Goal: Task Accomplishment & Management: Complete application form

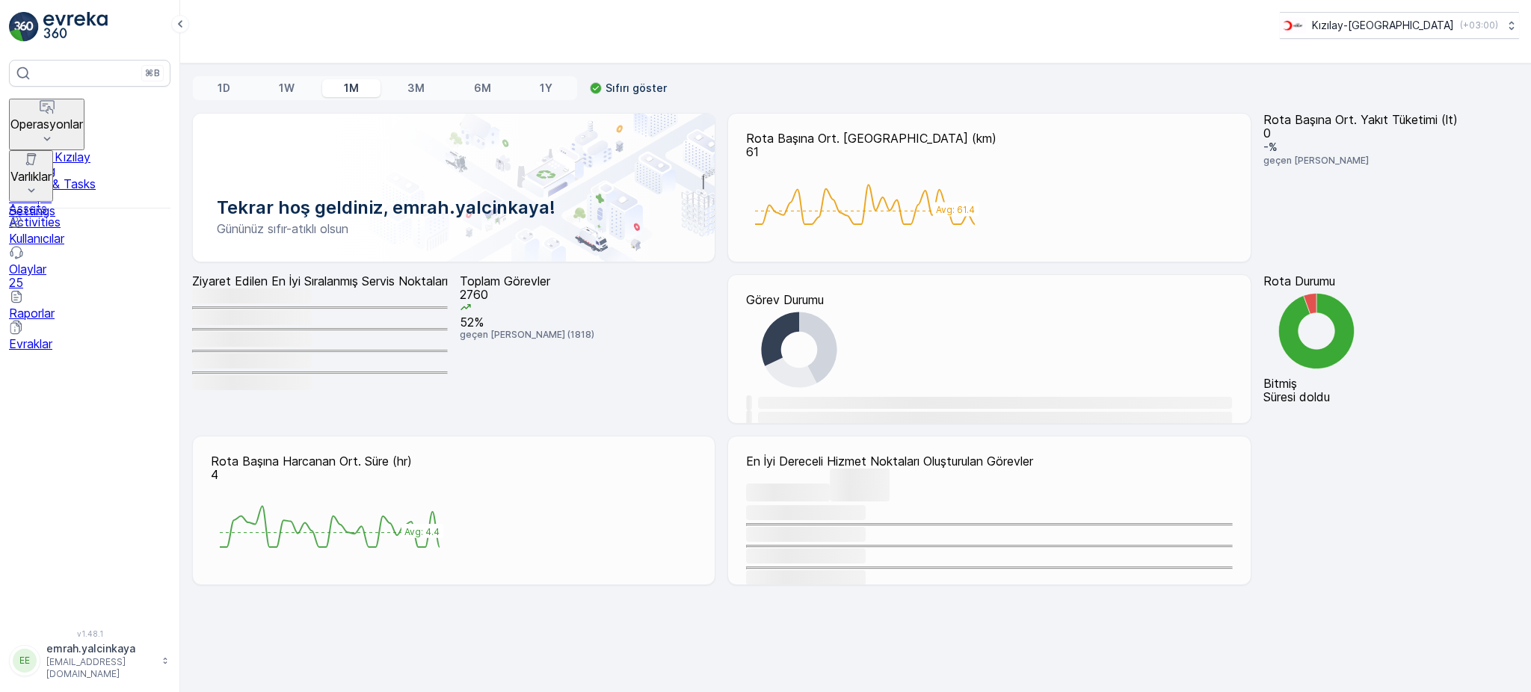
click at [55, 117] on p "Operasyonlar" at bounding box center [46, 123] width 73 height 13
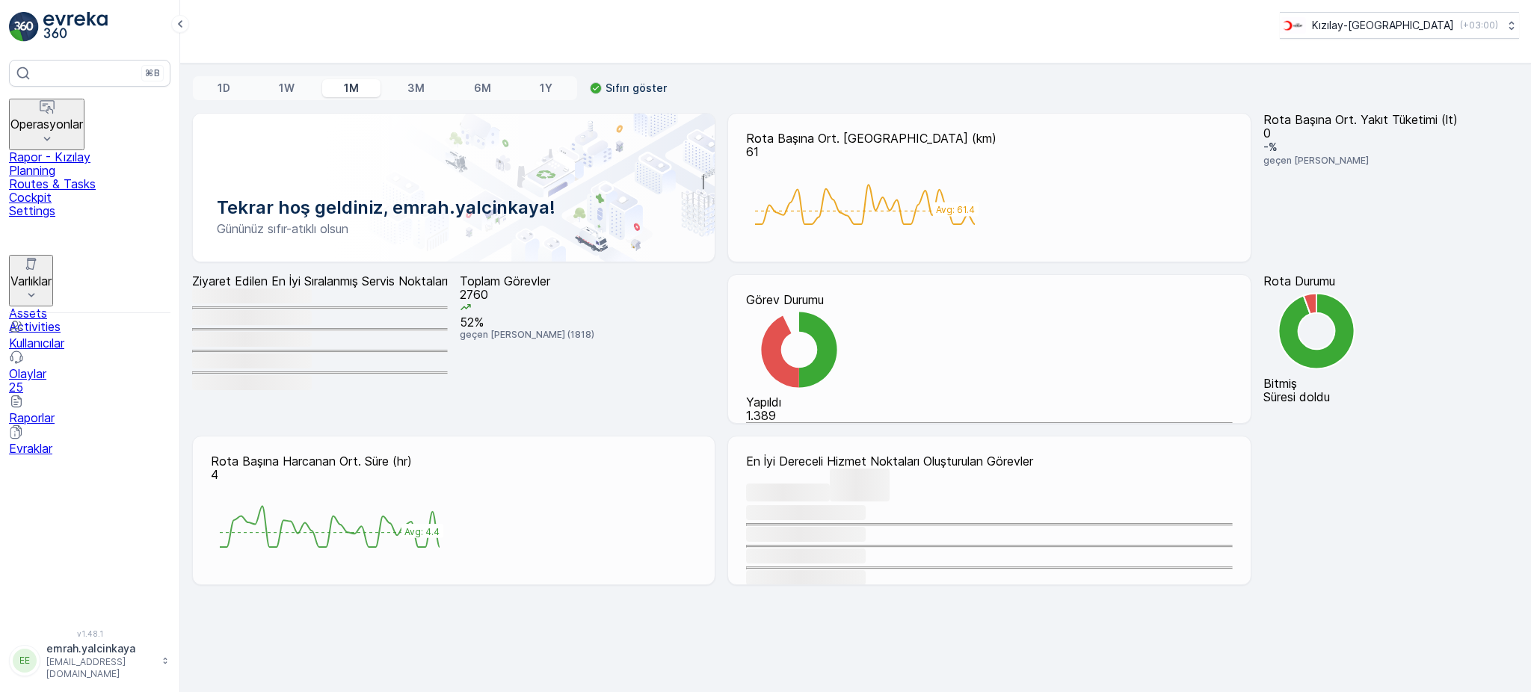
click at [41, 177] on p "Routes & Tasks" at bounding box center [89, 183] width 161 height 13
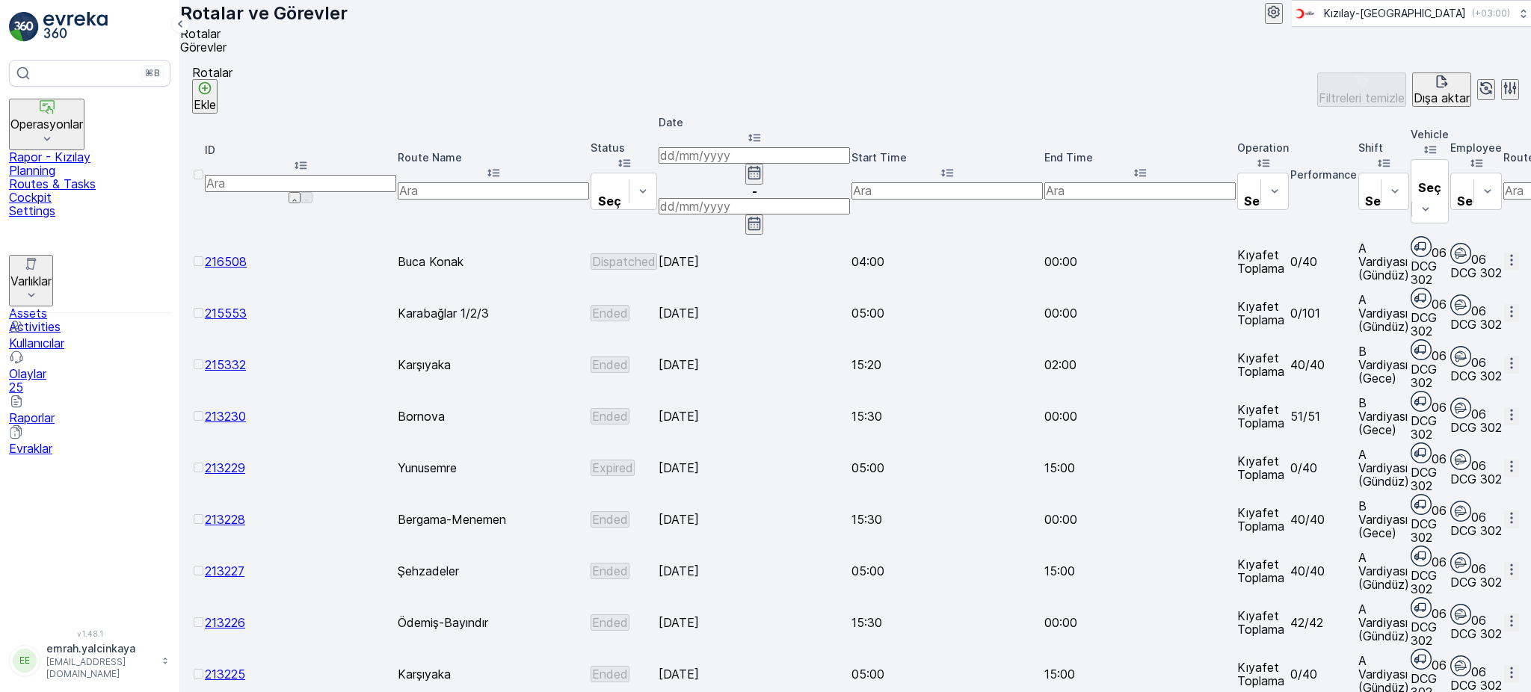
click at [218, 101] on button "Ekle" at bounding box center [204, 96] width 25 height 34
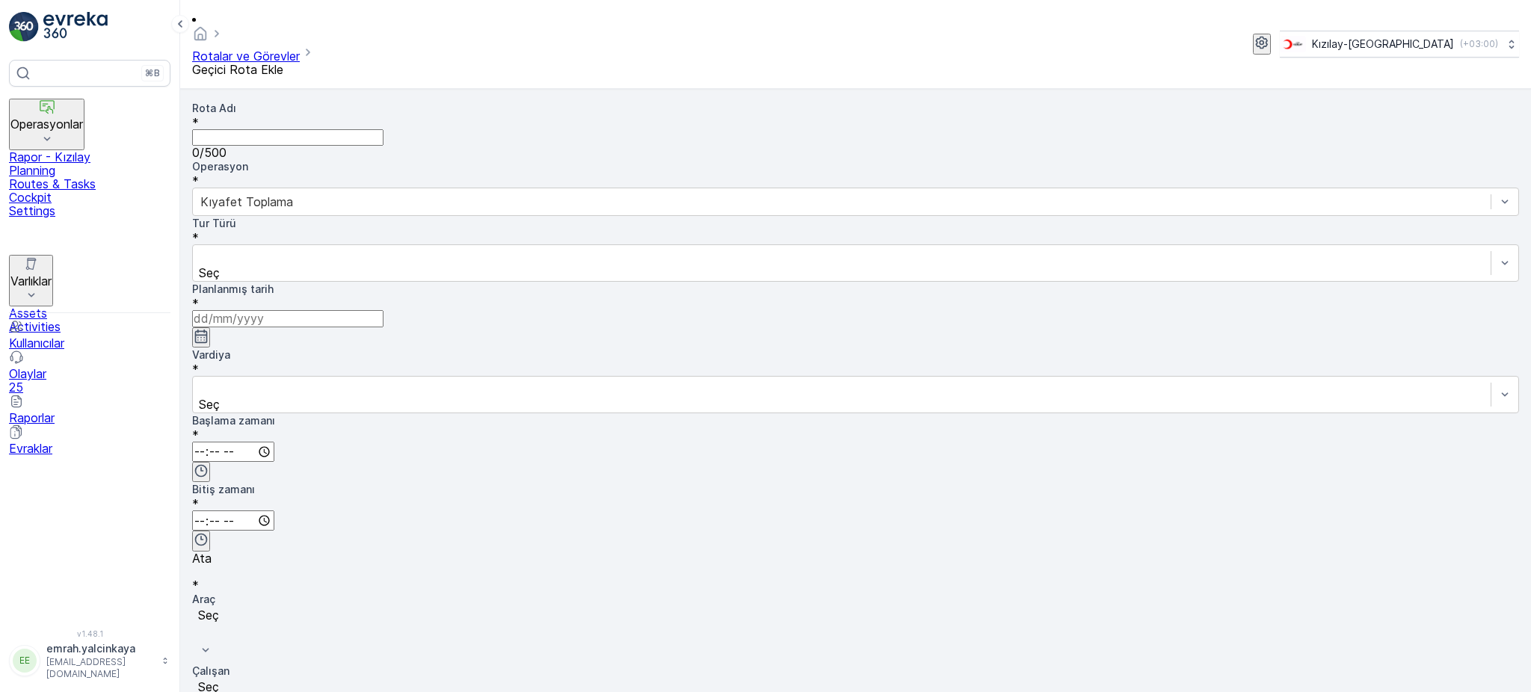
click at [312, 129] on Adı "Rota Adı" at bounding box center [287, 137] width 191 height 16
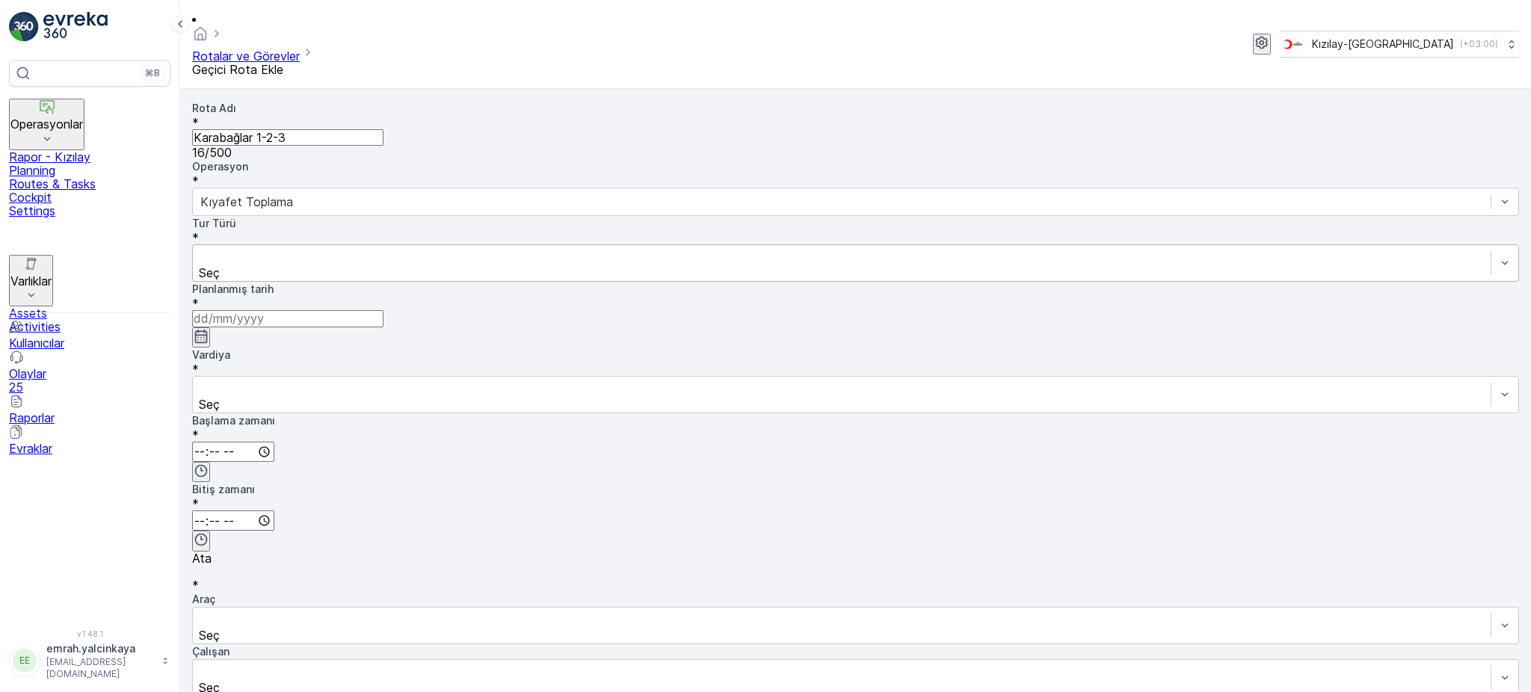
type Adı "Karabağlar 1-2-3"
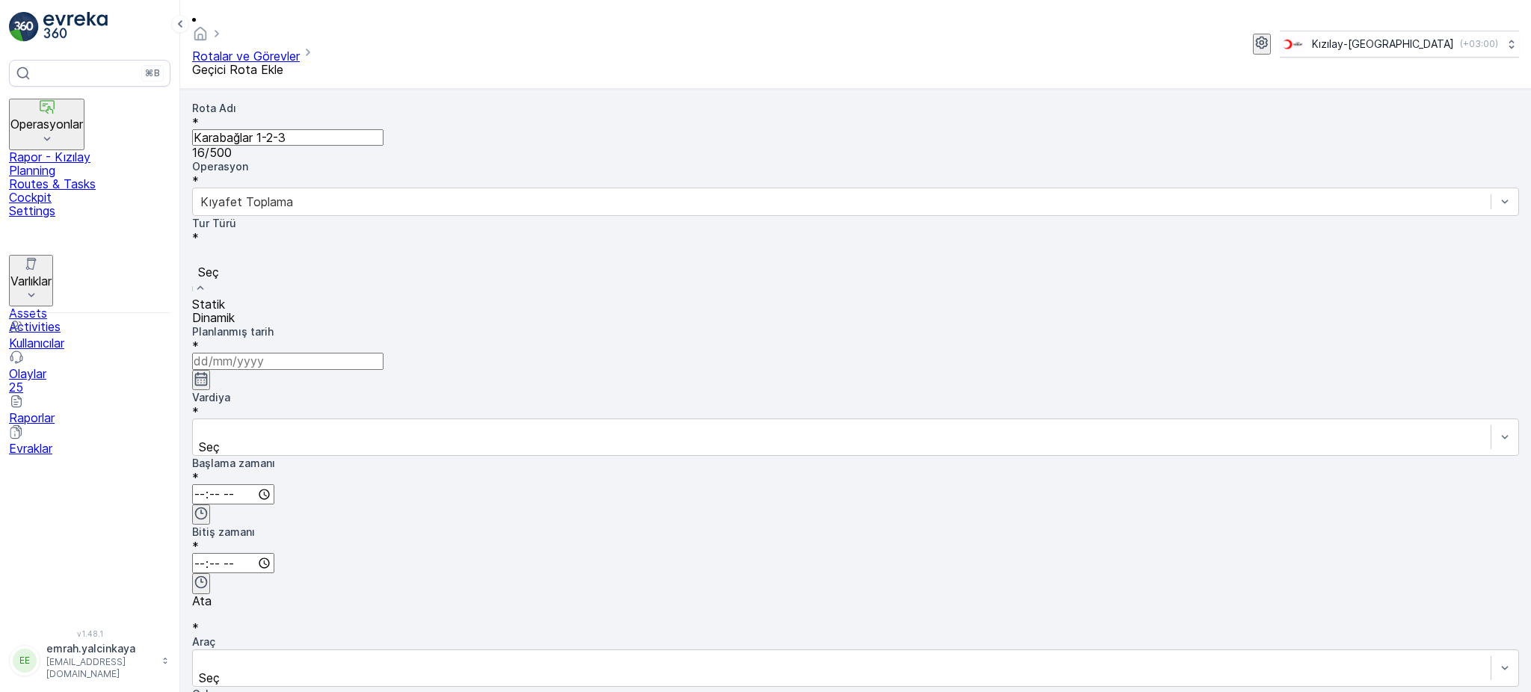
click at [463, 298] on div "Statik" at bounding box center [855, 304] width 1327 height 13
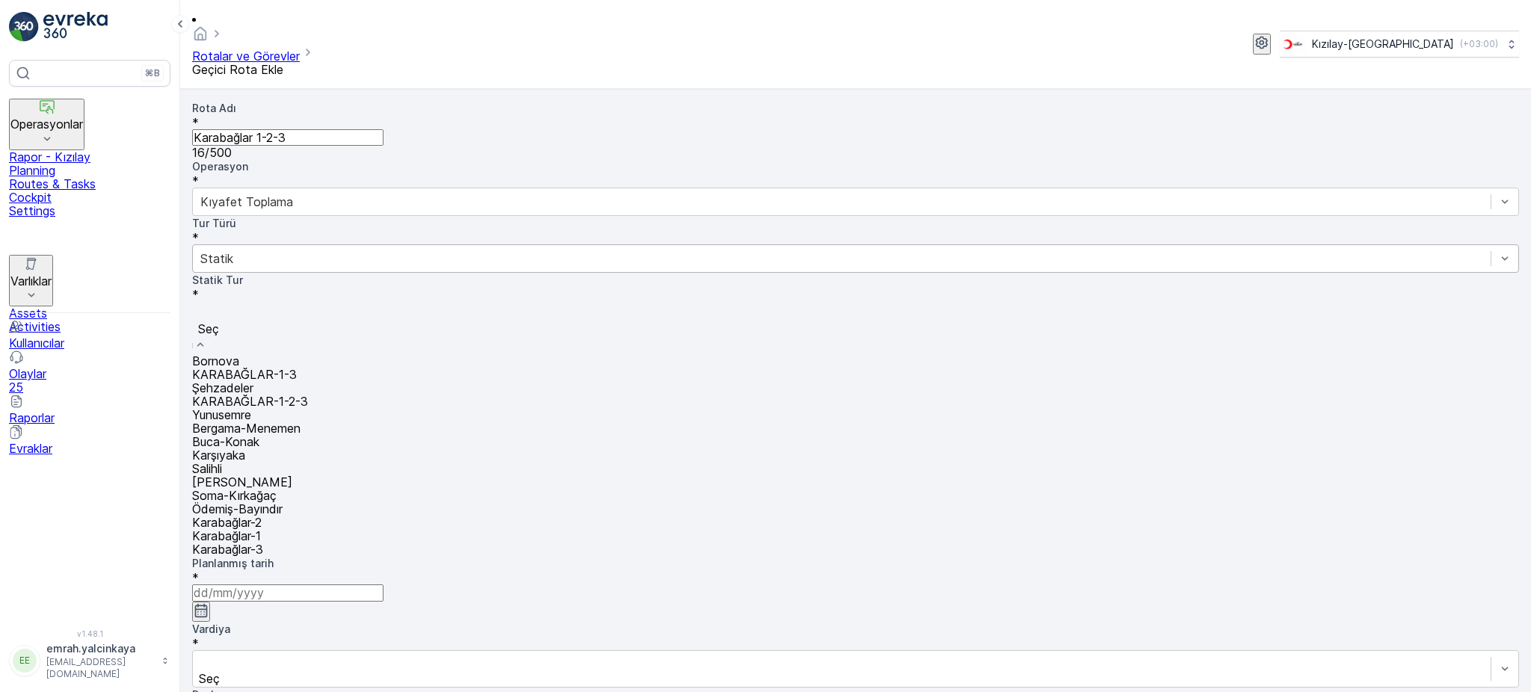
click at [668, 395] on div "KARABAĞLAR-1-2-3" at bounding box center [855, 401] width 1327 height 13
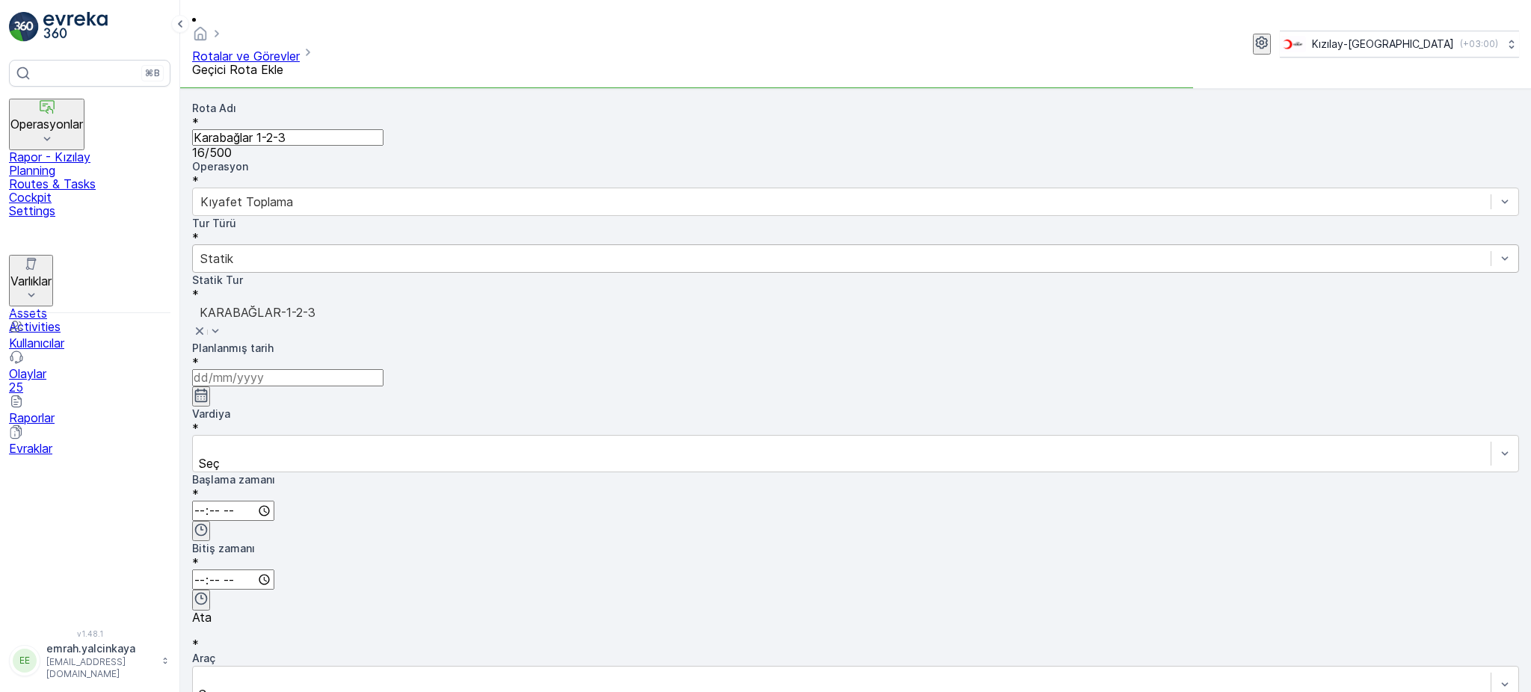
click at [383, 369] on input at bounding box center [287, 377] width 191 height 16
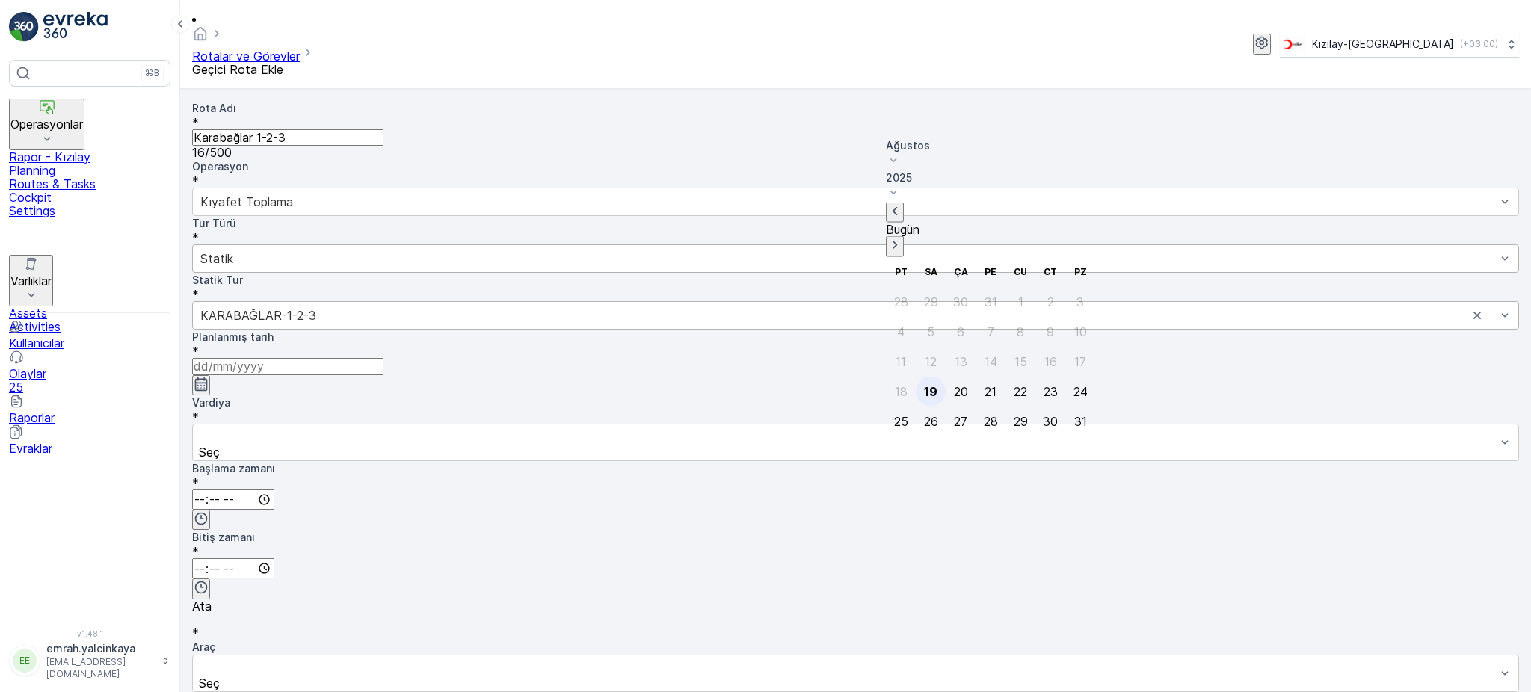
click at [937, 384] on div "19" at bounding box center [930, 390] width 13 height 13
type input "[DATE]"
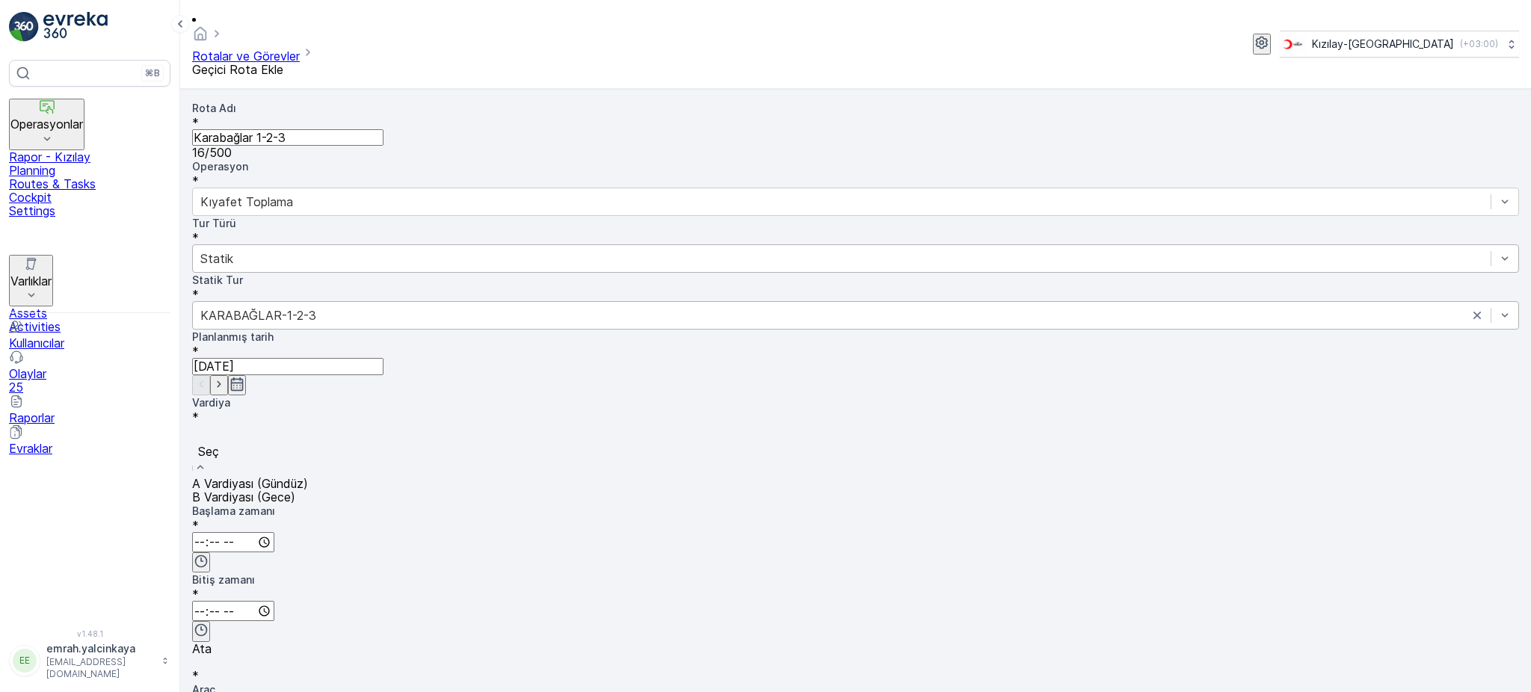
click at [1209, 424] on div "Seç" at bounding box center [855, 450] width 1327 height 53
click at [295, 490] on span "B Vardiyası (Gece)" at bounding box center [243, 497] width 103 height 15
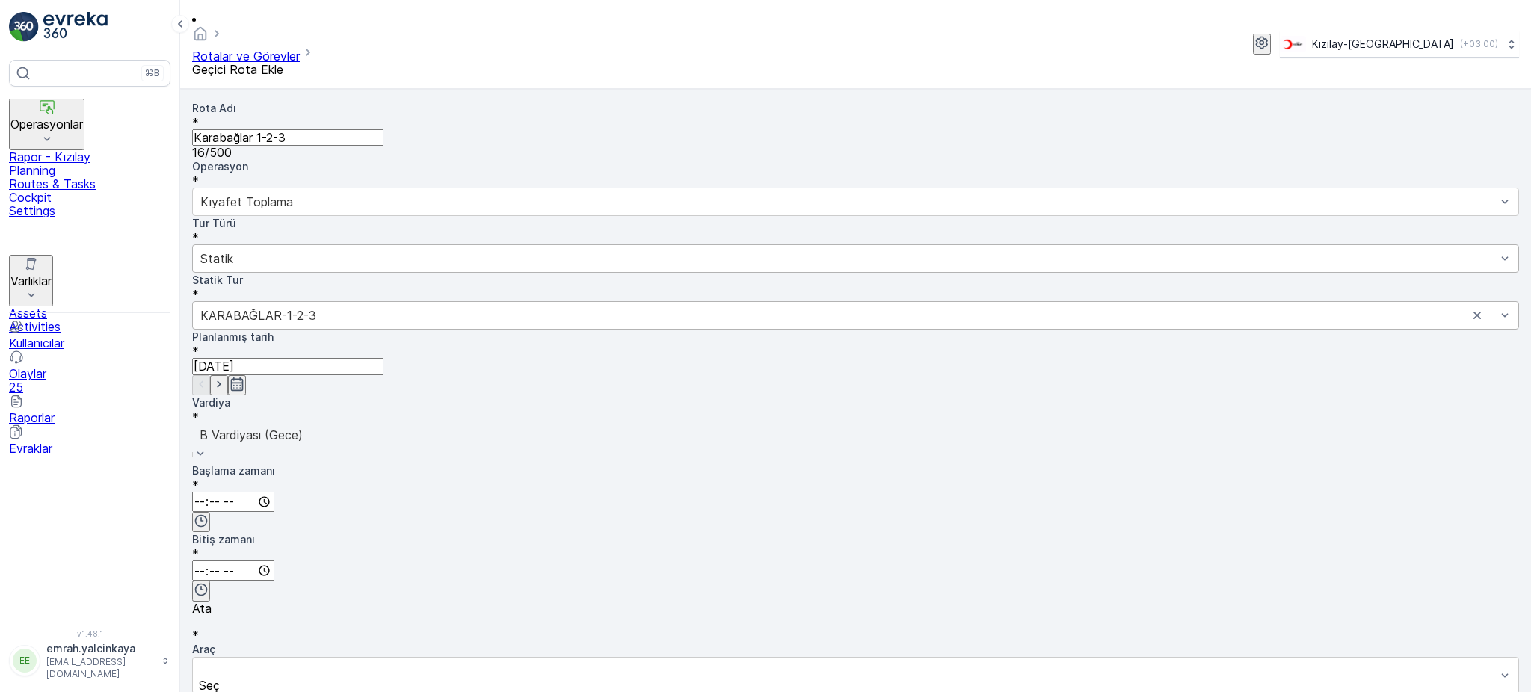
click at [274, 492] on input "time" at bounding box center [233, 502] width 82 height 20
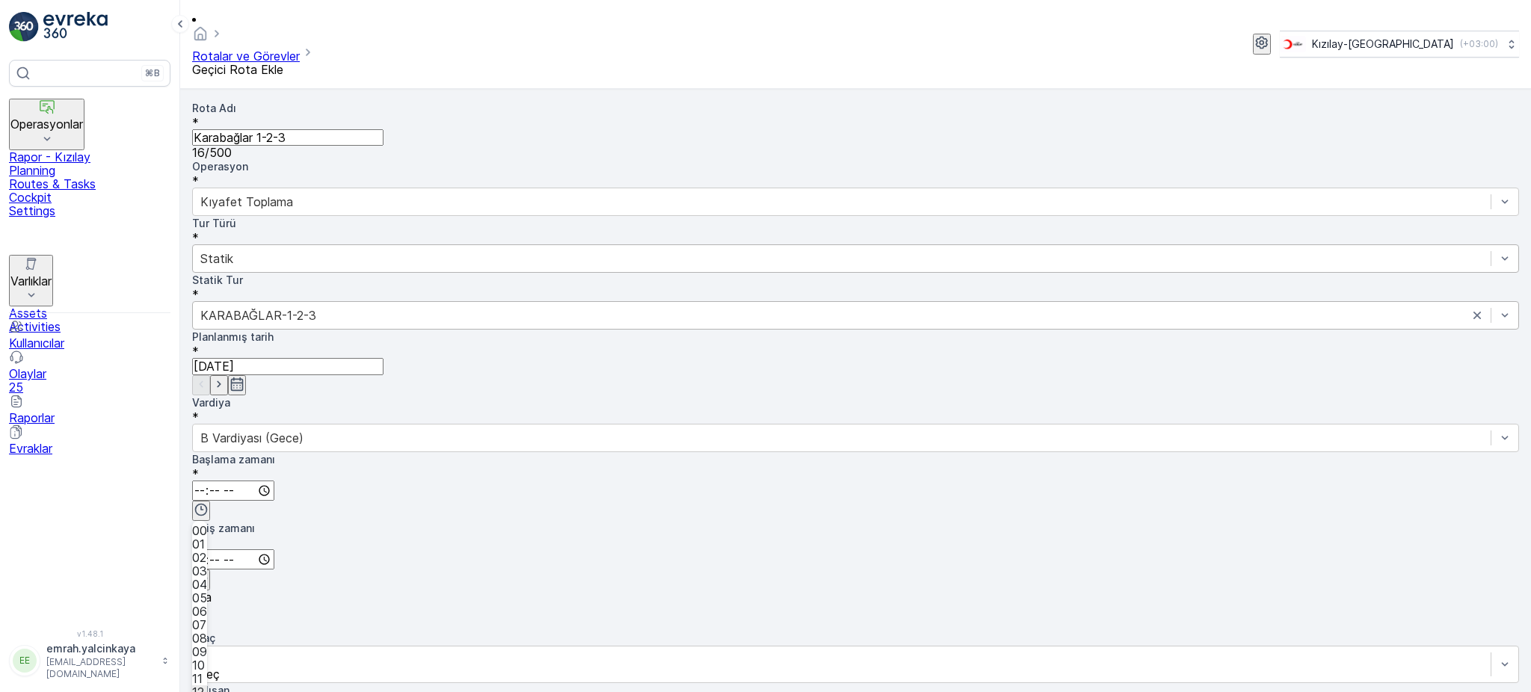
scroll to position [302, 0]
type input "15:00"
click at [274, 549] on input "time" at bounding box center [233, 559] width 82 height 20
click at [207, 594] on span "00" at bounding box center [199, 600] width 15 height 13
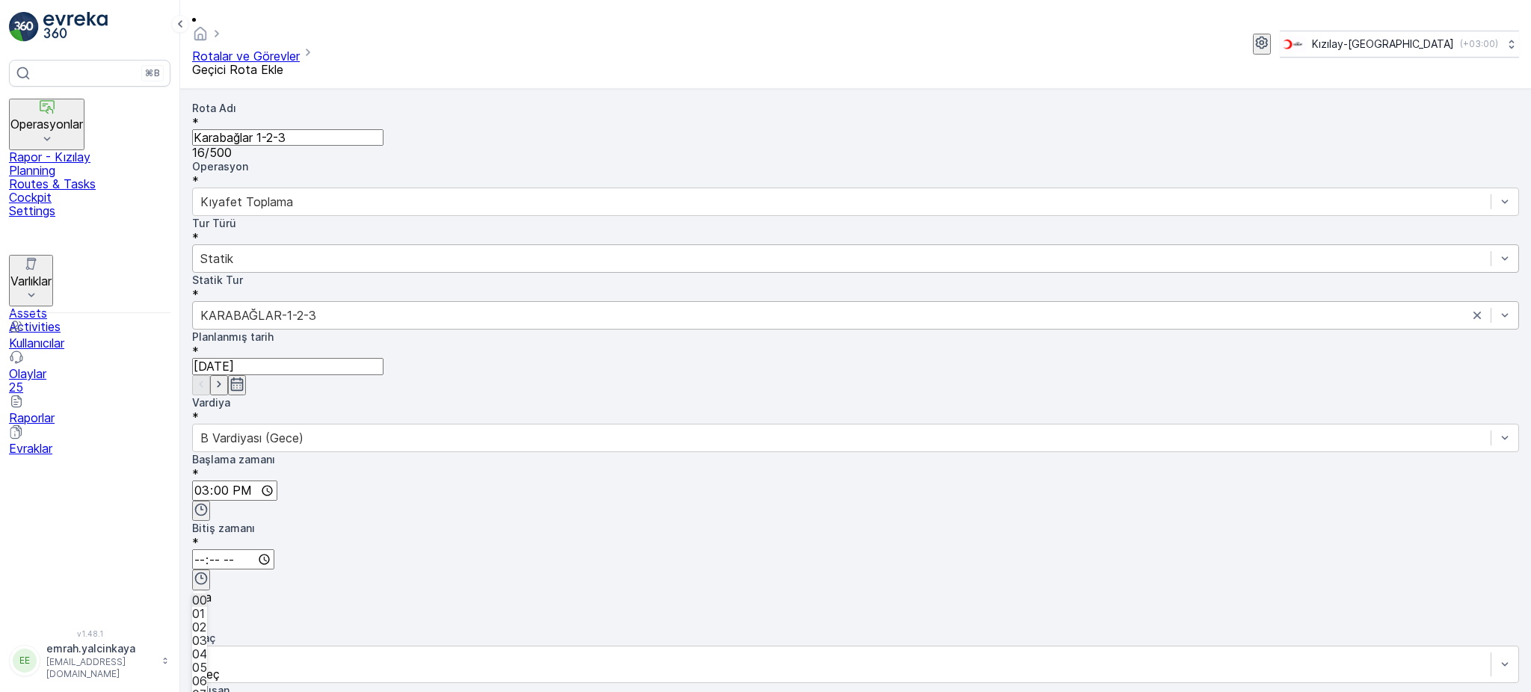
type input "00:00"
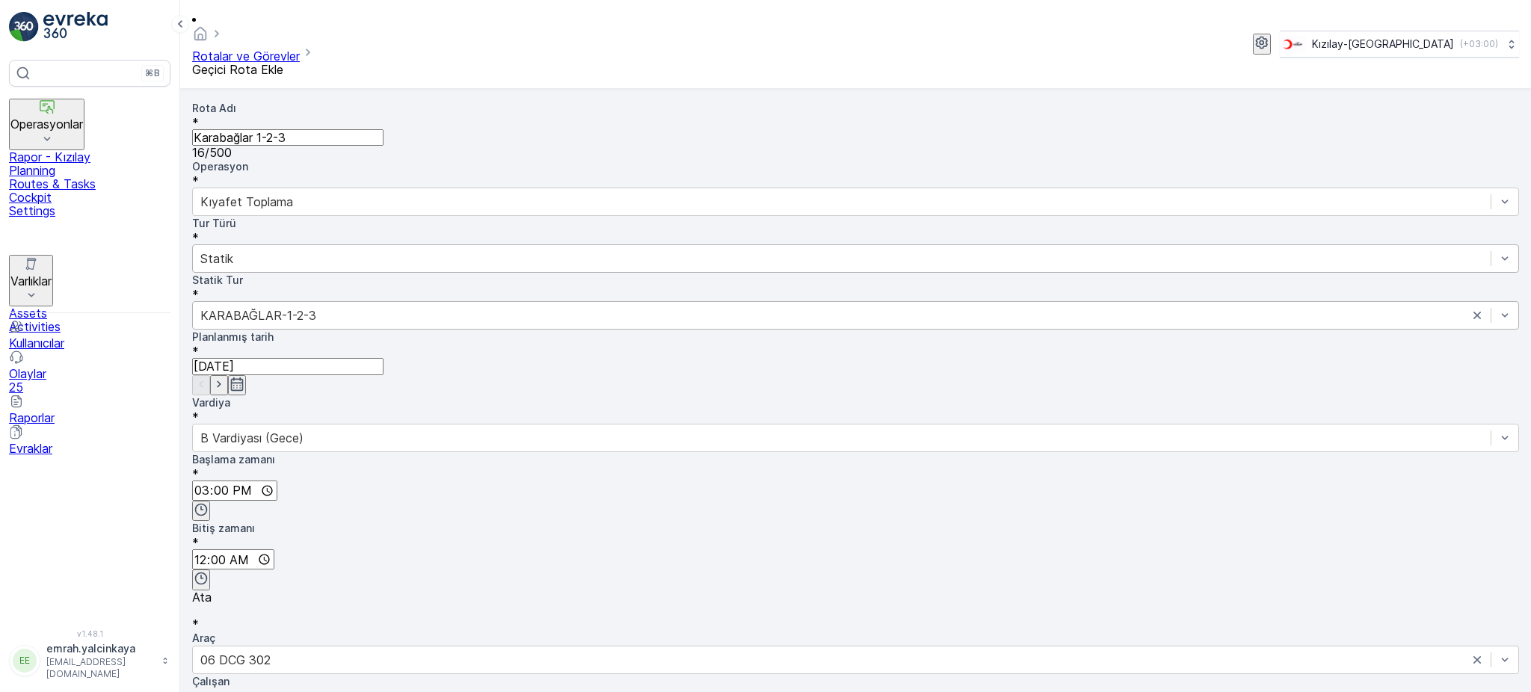
drag, startPoint x: 1234, startPoint y: 297, endPoint x: 780, endPoint y: 417, distance: 469.4
